Goal: Information Seeking & Learning: Learn about a topic

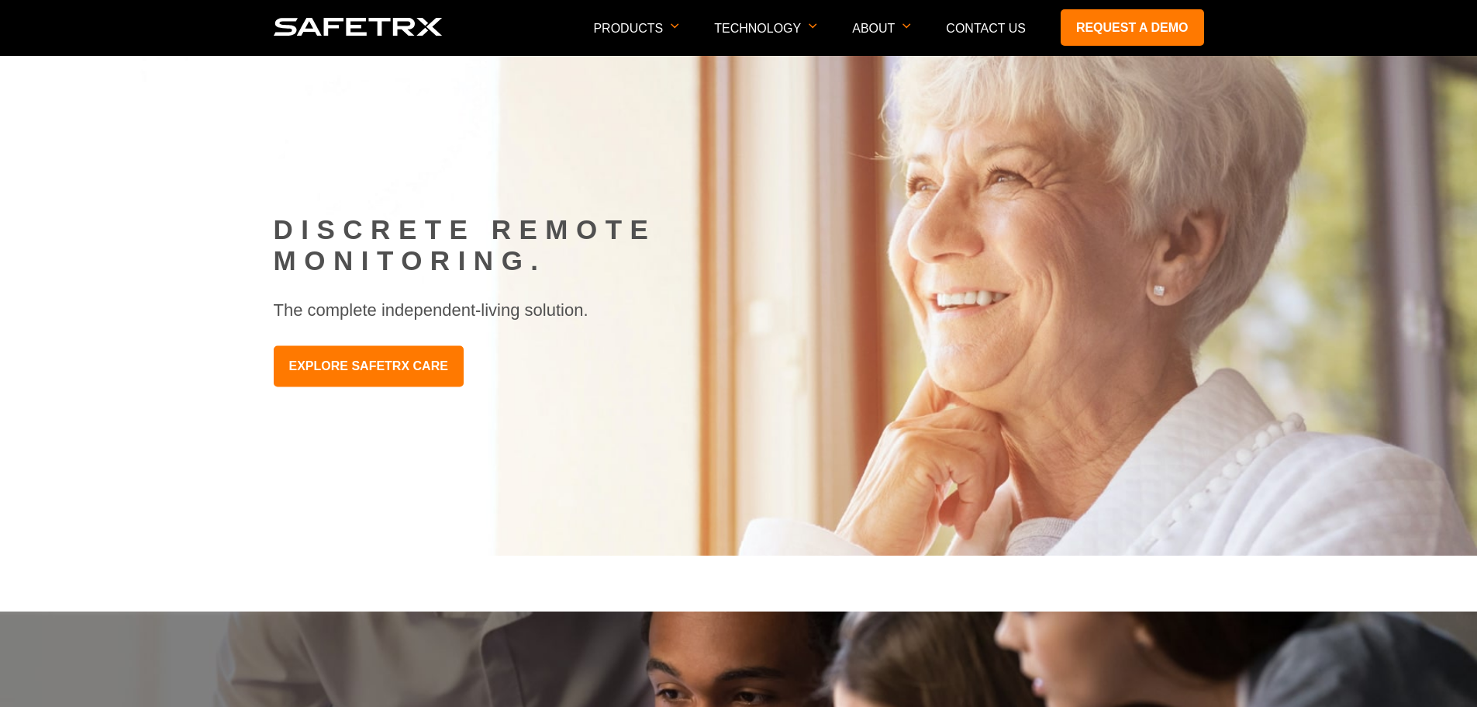
scroll to position [1474, 0]
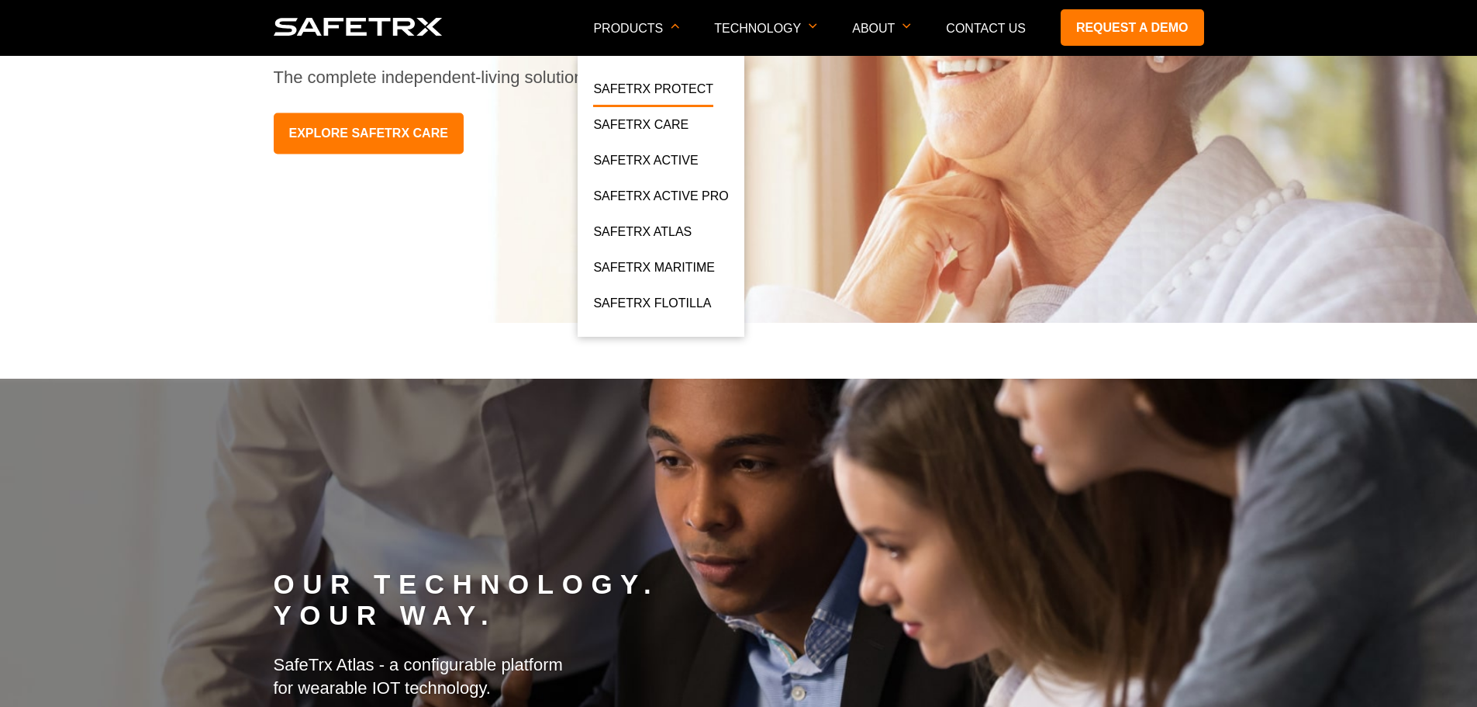
click at [647, 90] on link "SafeTrx Protect" at bounding box center [653, 93] width 120 height 28
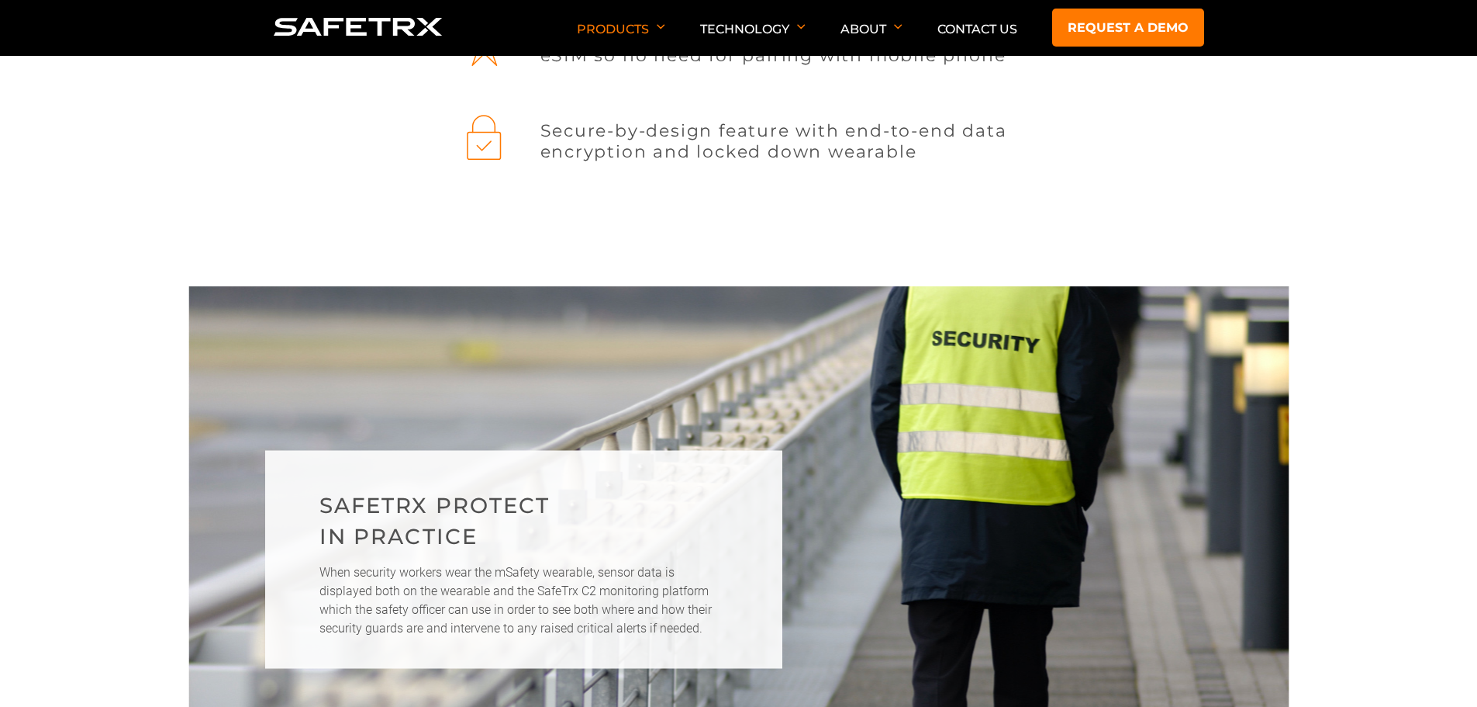
scroll to position [2172, 0]
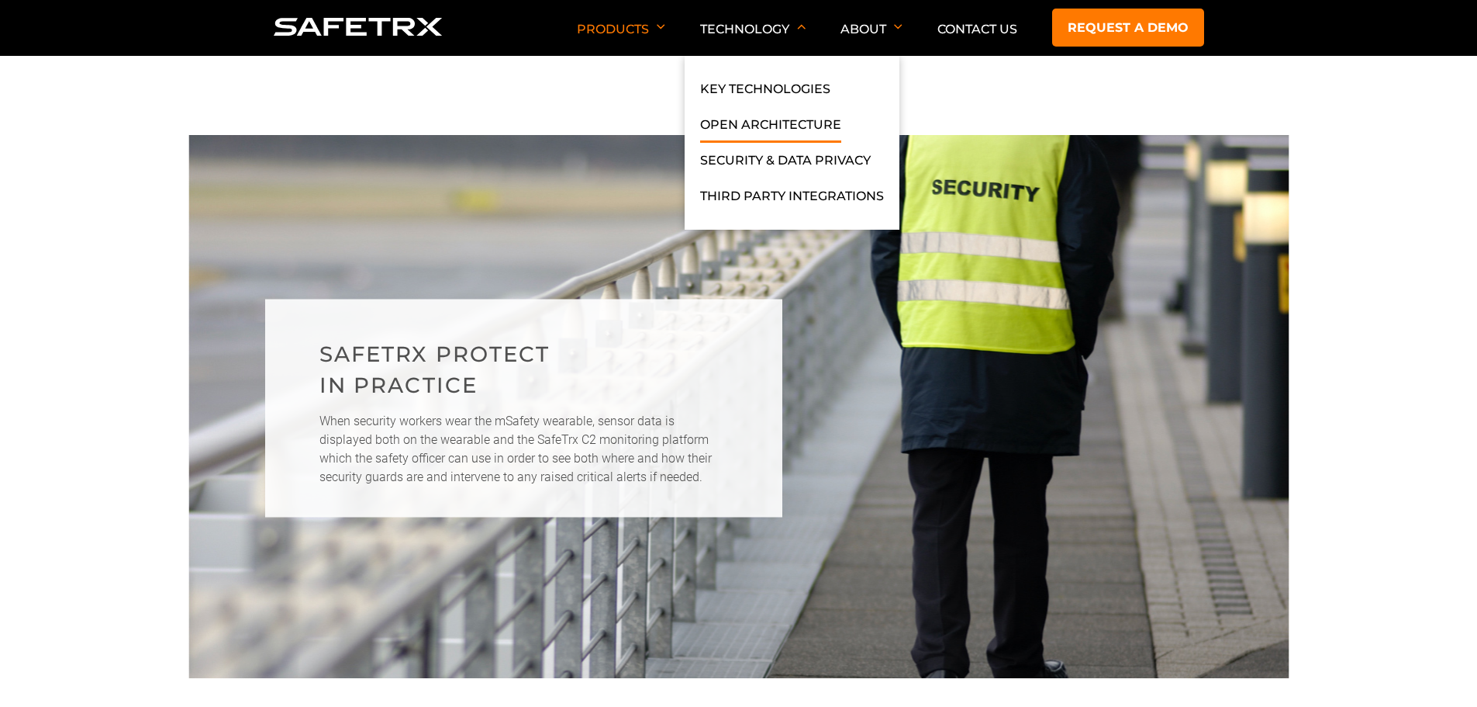
click at [748, 119] on link "Open Architecture" at bounding box center [770, 129] width 141 height 28
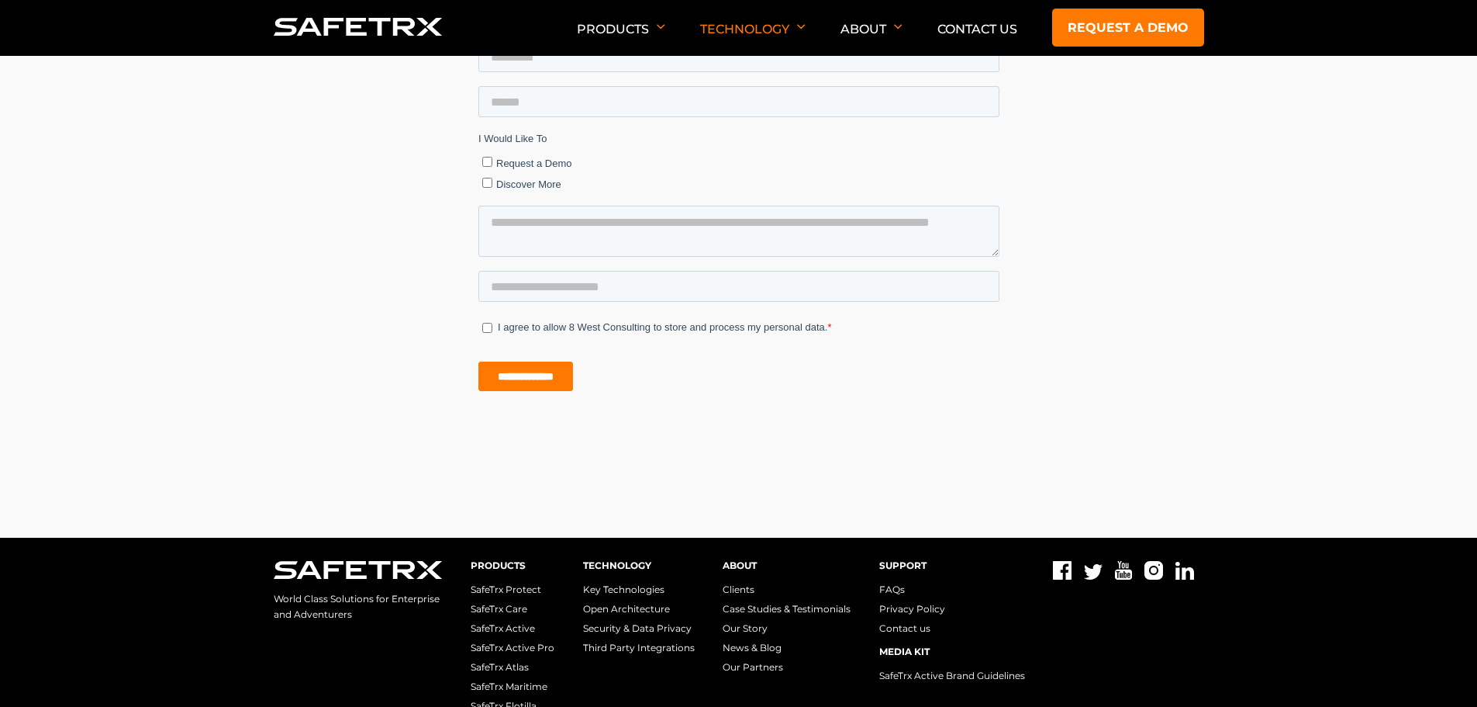
scroll to position [2249, 0]
